Goal: Transaction & Acquisition: Purchase product/service

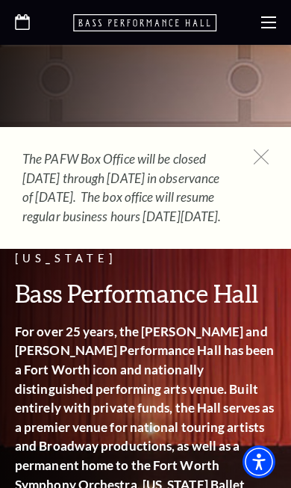
click at [264, 155] on use at bounding box center [261, 156] width 15 height 15
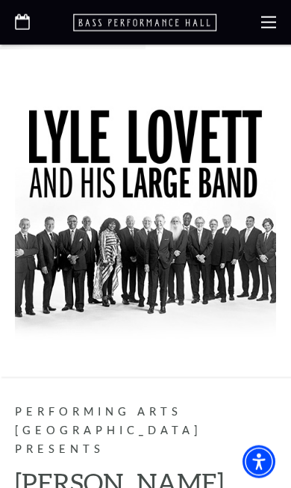
scroll to position [2797, 0]
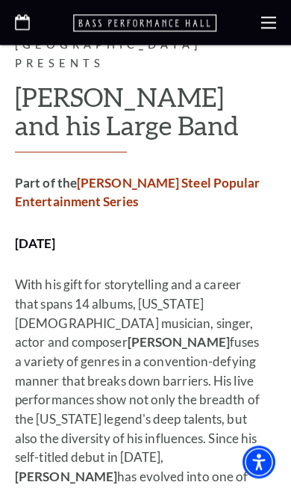
scroll to position [3175, 0]
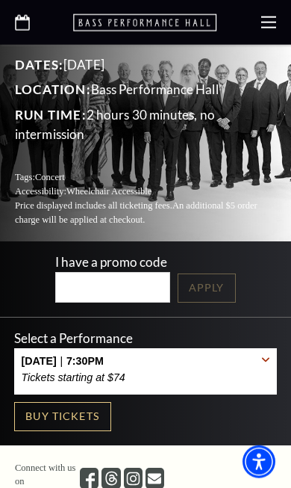
scroll to position [202, 0]
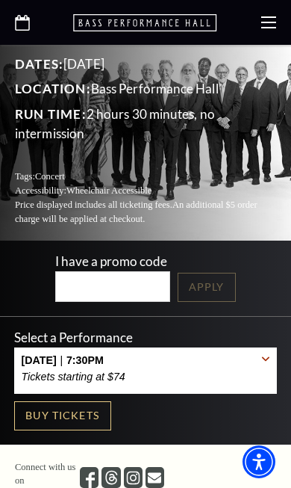
click at [94, 401] on link "Buy Tickets" at bounding box center [62, 416] width 97 height 30
